Goal: Find specific page/section: Find specific page/section

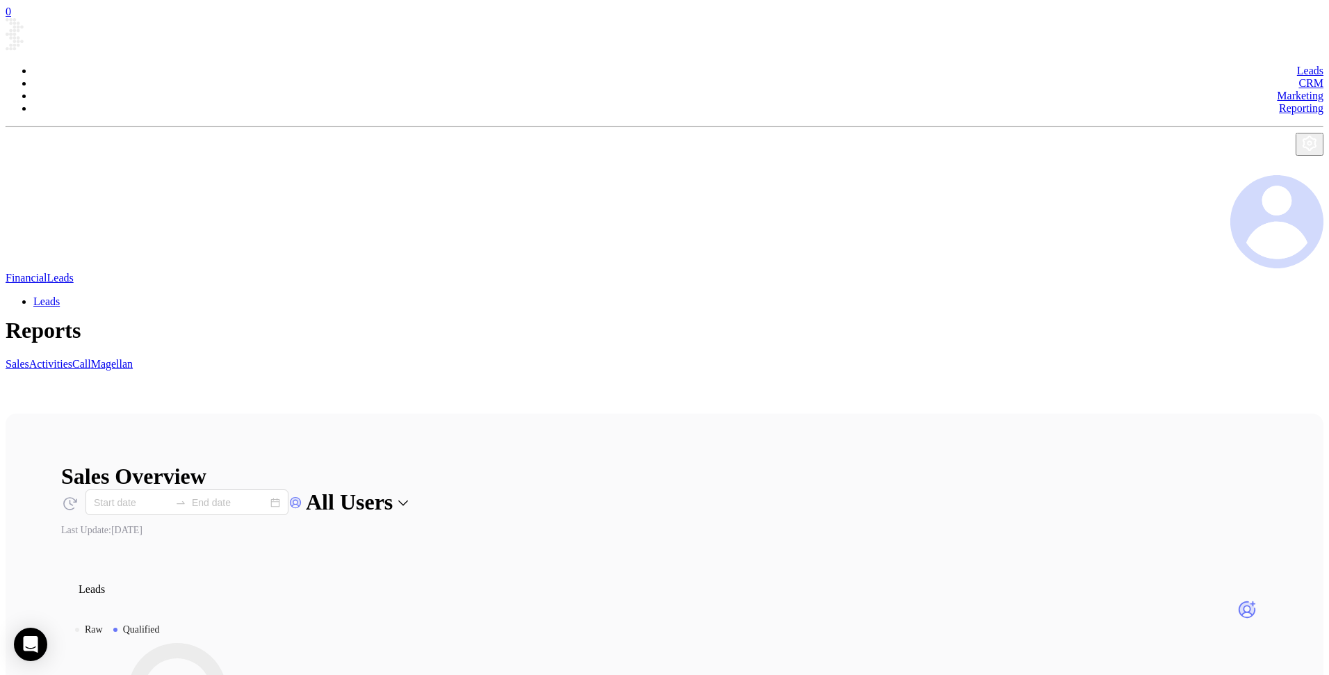
click at [1277, 90] on link "Marketing" at bounding box center [1300, 96] width 47 height 12
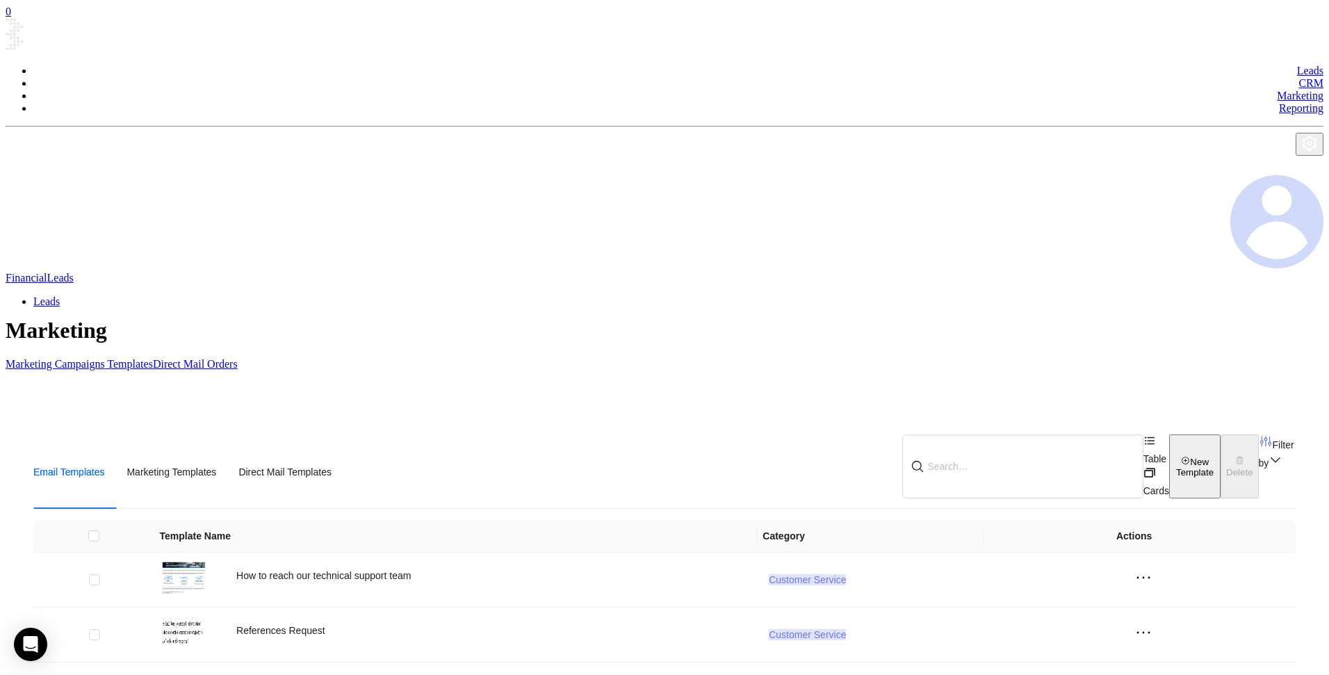
click at [107, 358] on link "Marketing Campaigns" at bounding box center [57, 364] width 102 height 12
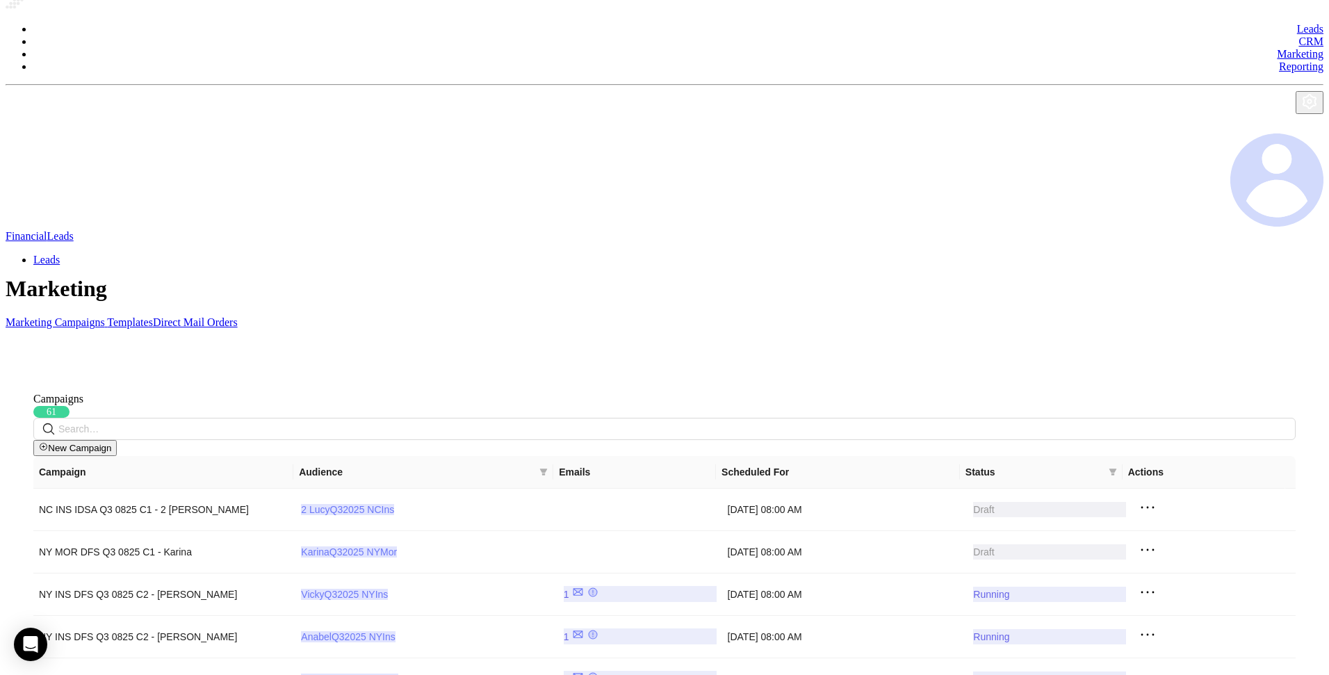
scroll to position [44, 0]
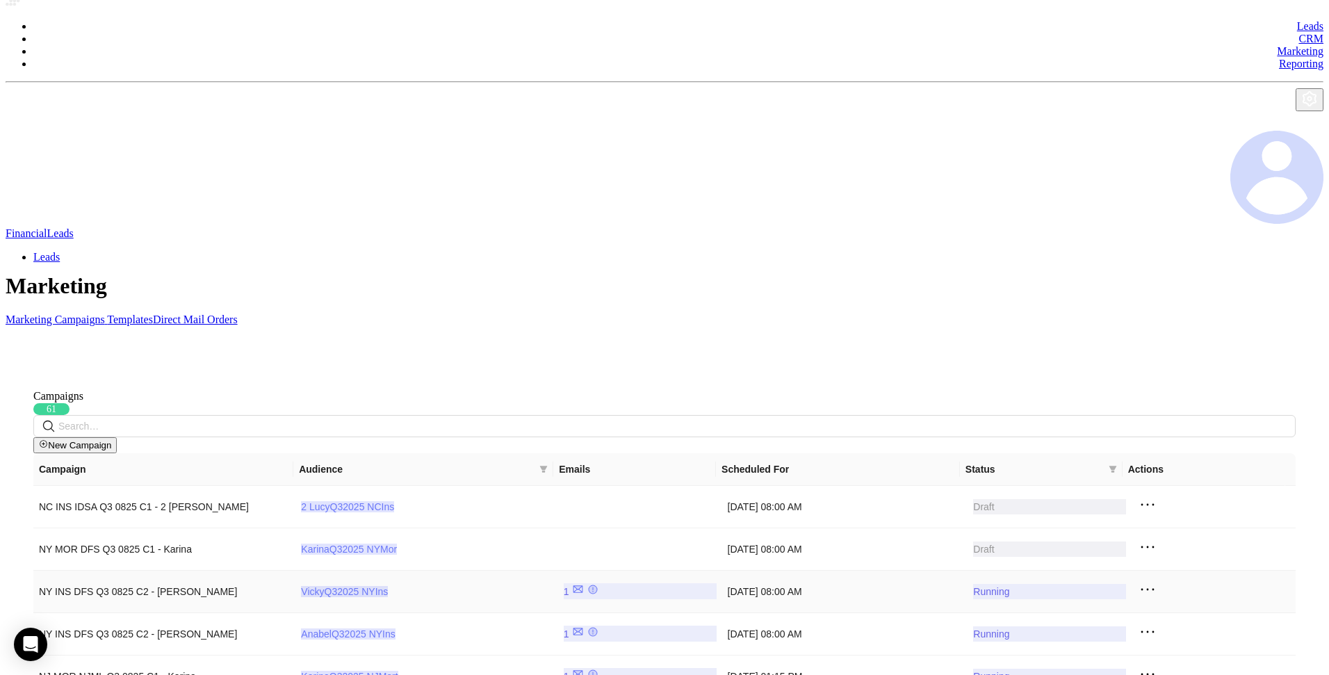
click at [1142, 588] on icon at bounding box center [1148, 589] width 13 height 2
click at [1146, 371] on div "View Report" at bounding box center [1159, 366] width 63 height 15
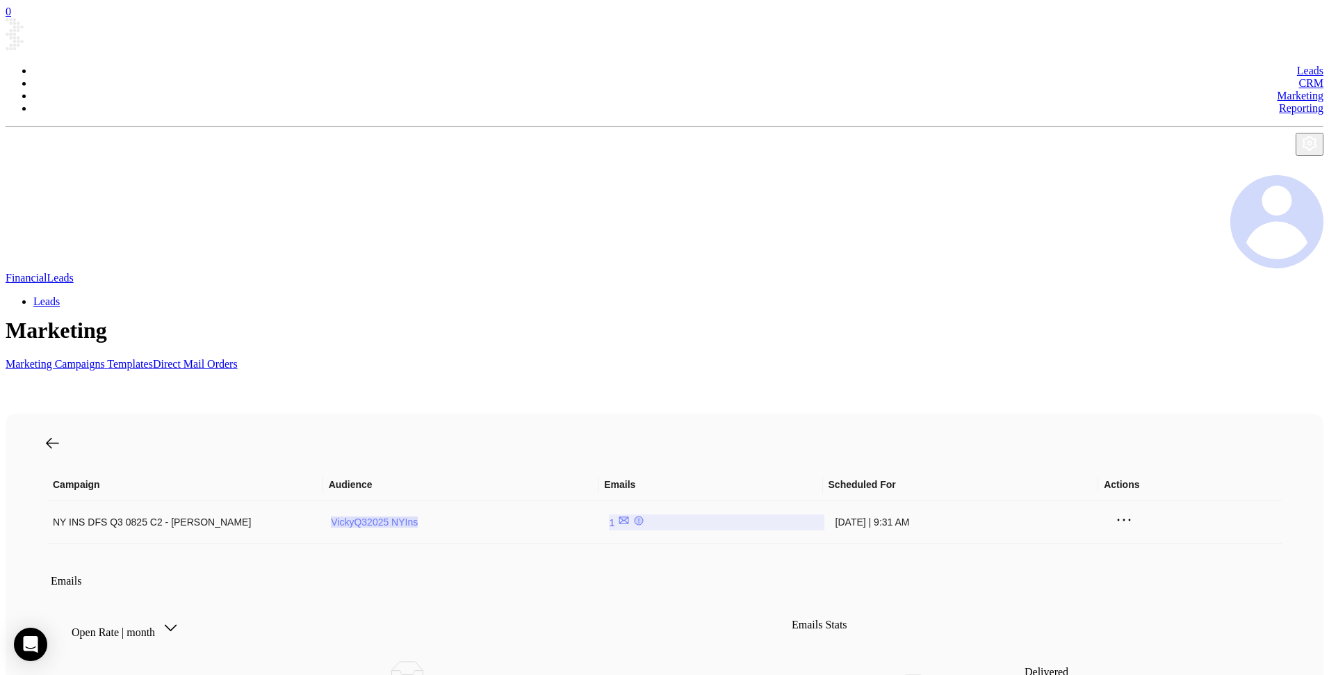
click at [638, 514] on div "1" at bounding box center [716, 522] width 215 height 16
click at [63, 435] on div at bounding box center [670, 445] width 1252 height 20
click at [61, 435] on icon at bounding box center [52, 443] width 17 height 17
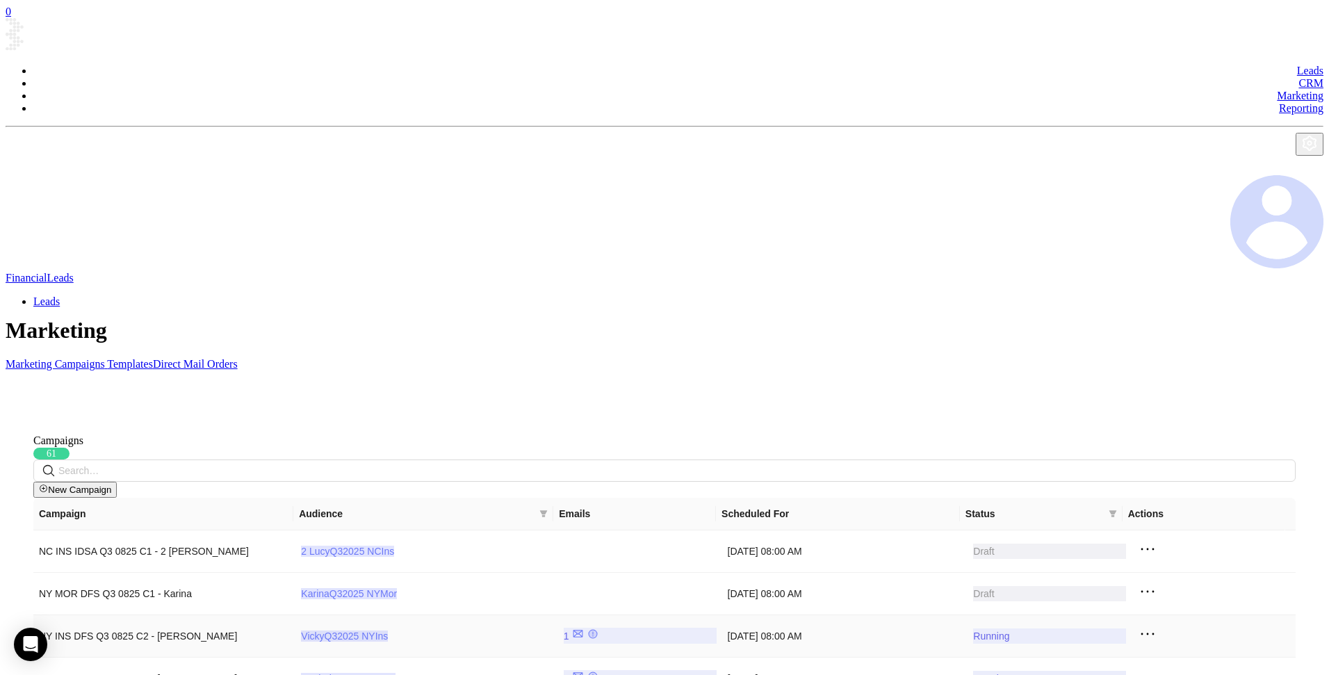
click at [1137, 624] on icon at bounding box center [1147, 634] width 21 height 21
click at [1149, 437] on div "View" at bounding box center [1159, 432] width 63 height 15
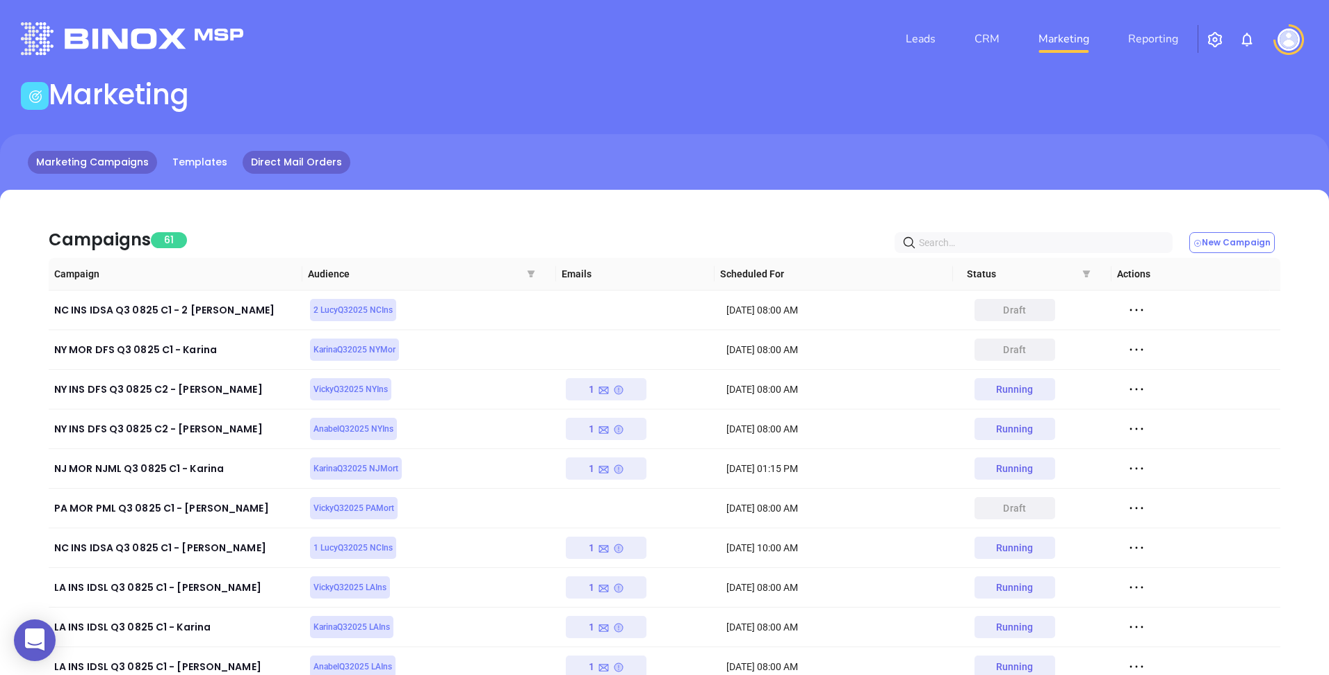
click at [279, 164] on link "Direct Mail Orders" at bounding box center [297, 162] width 108 height 23
